Goal: Check status: Check status

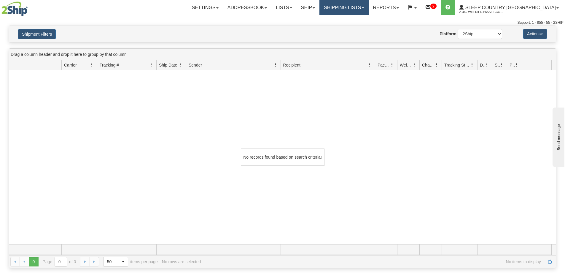
drag, startPoint x: 368, startPoint y: 7, endPoint x: 367, endPoint y: 17, distance: 10.1
click at [367, 8] on link "Shipping lists" at bounding box center [343, 7] width 49 height 15
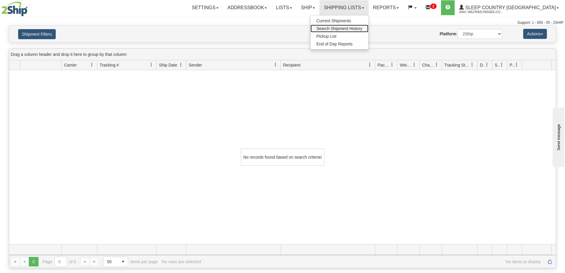
drag, startPoint x: 367, startPoint y: 26, endPoint x: 362, endPoint y: 34, distance: 9.3
click at [362, 27] on span "Search Shipment History" at bounding box center [339, 28] width 46 height 5
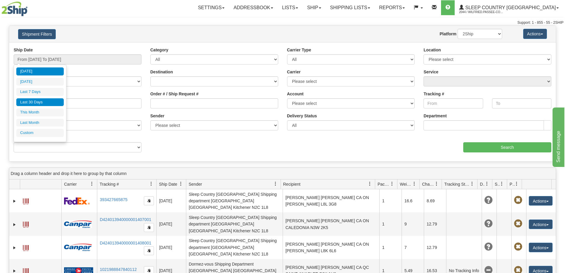
click at [46, 101] on li "Last 30 Days" at bounding box center [39, 102] width 47 height 8
type input "From 08/23/2025 To 09/21/2025"
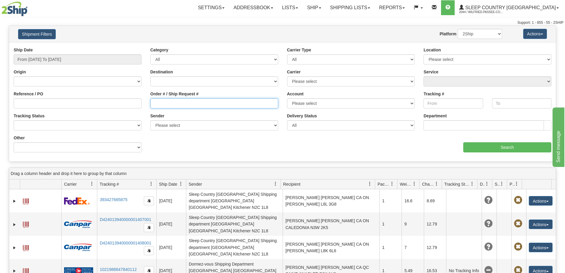
click at [173, 102] on input "Order # / Ship Request #" at bounding box center [214, 103] width 128 height 10
paste input "9000I112058"
type input "9000I112058"
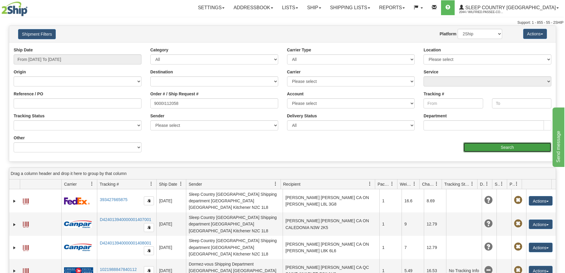
click at [505, 147] on input "Search" at bounding box center [507, 147] width 88 height 10
